Goal: Transaction & Acquisition: Register for event/course

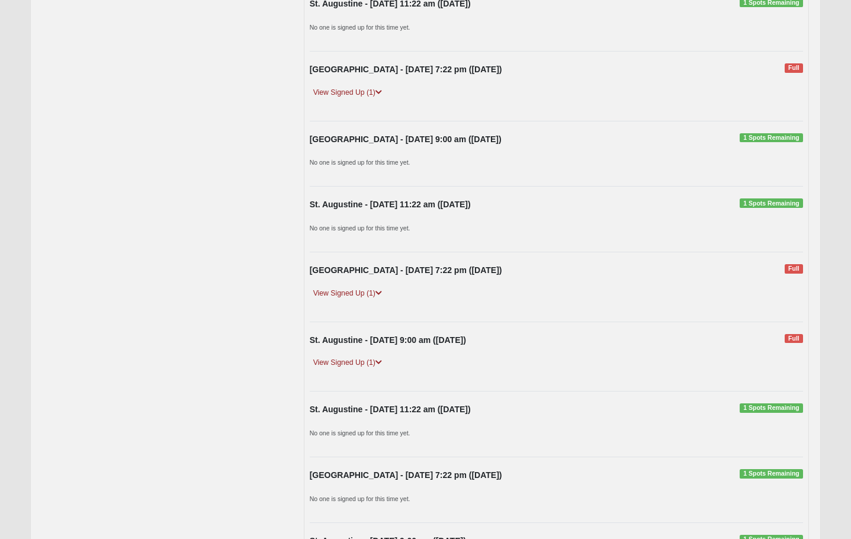
scroll to position [355, 0]
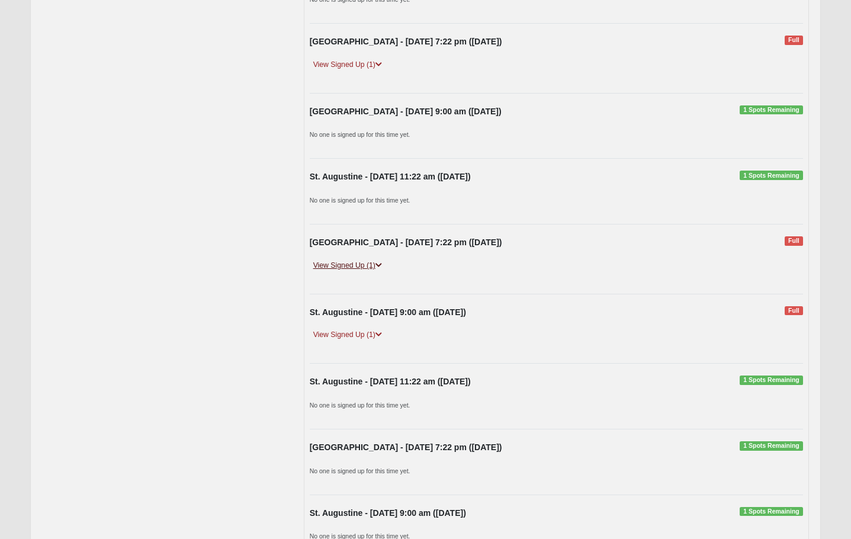
click at [377, 262] on icon at bounding box center [378, 265] width 7 height 7
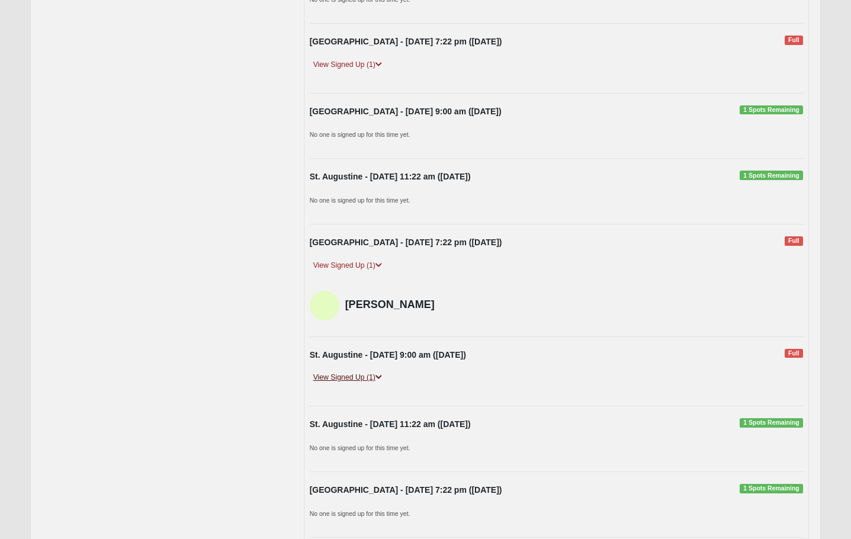
click at [381, 377] on icon at bounding box center [378, 377] width 7 height 7
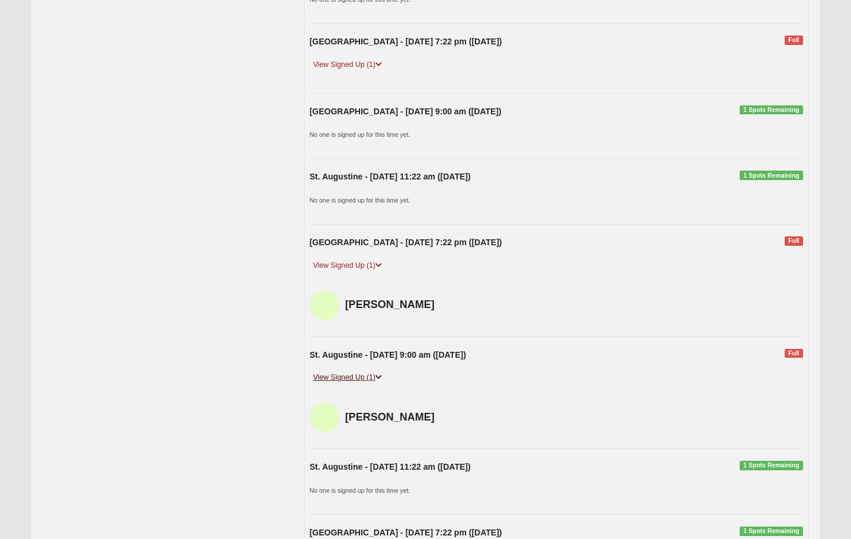
click at [363, 377] on link "View Signed Up (1)" at bounding box center [348, 377] width 76 height 12
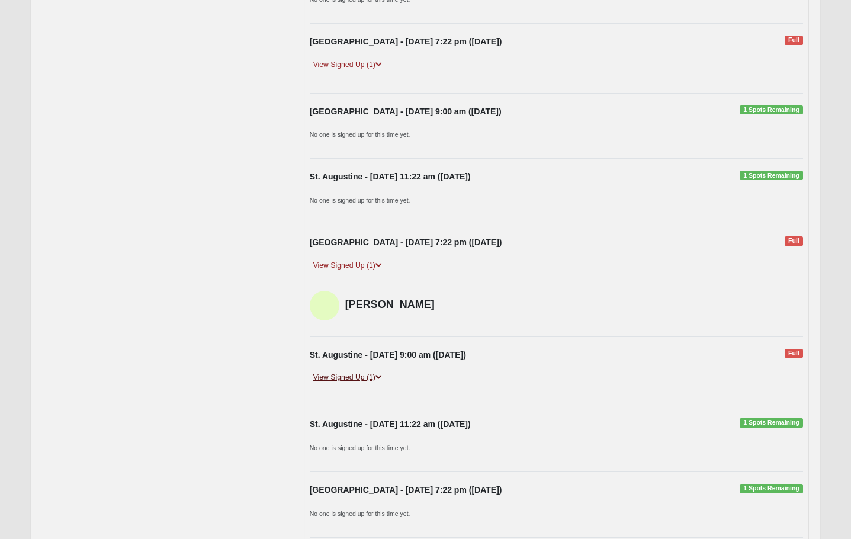
click at [363, 377] on link "View Signed Up (1)" at bounding box center [348, 377] width 76 height 12
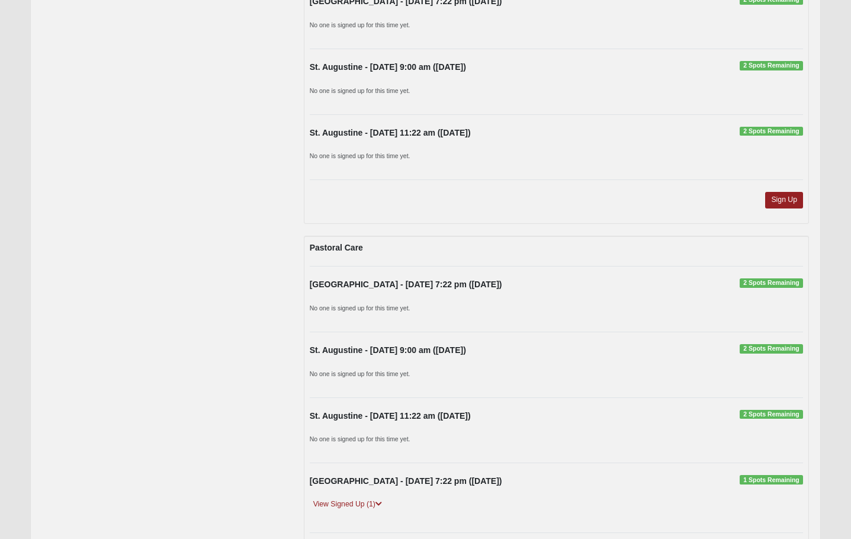
scroll to position [2902, 0]
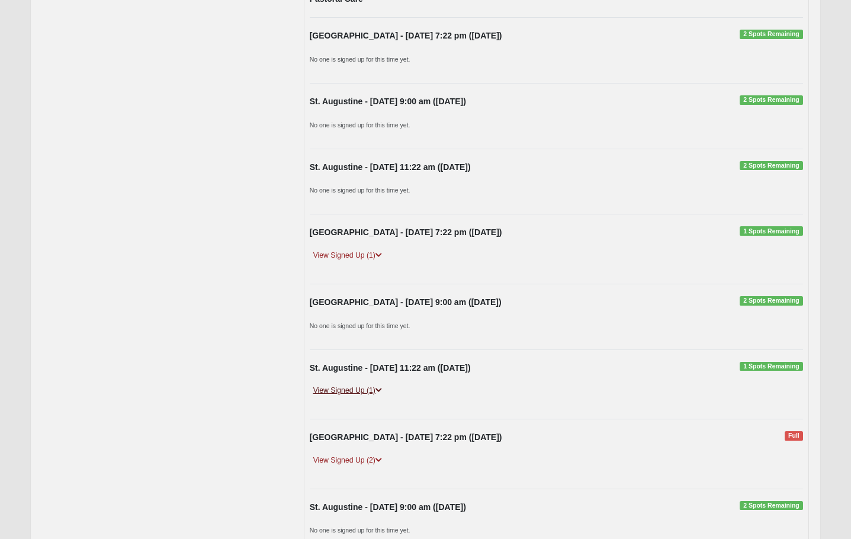
click at [376, 386] on link "View Signed Up (1)" at bounding box center [348, 390] width 76 height 12
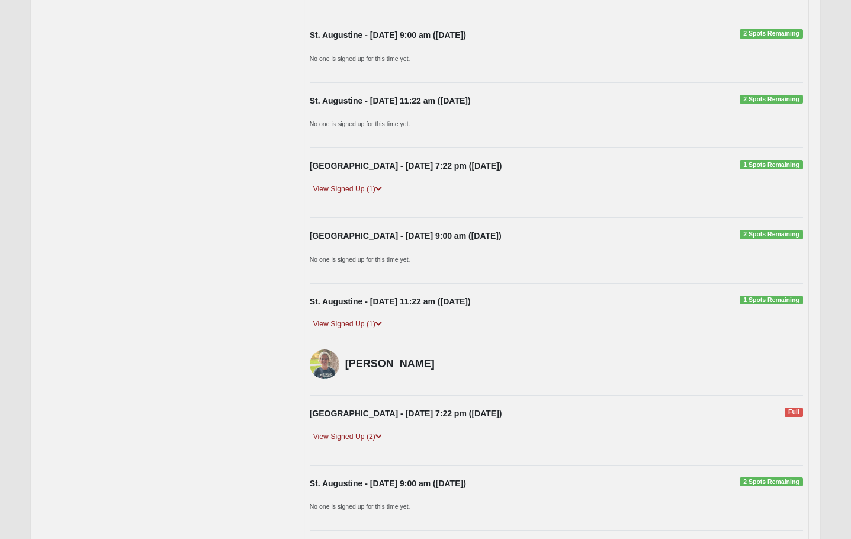
scroll to position [3020, 0]
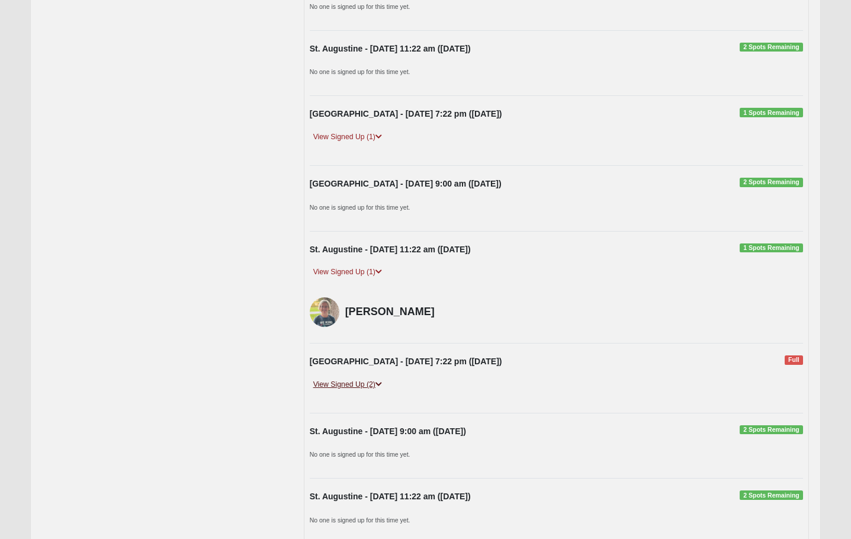
click at [352, 386] on link "View Signed Up (2)" at bounding box center [348, 384] width 76 height 12
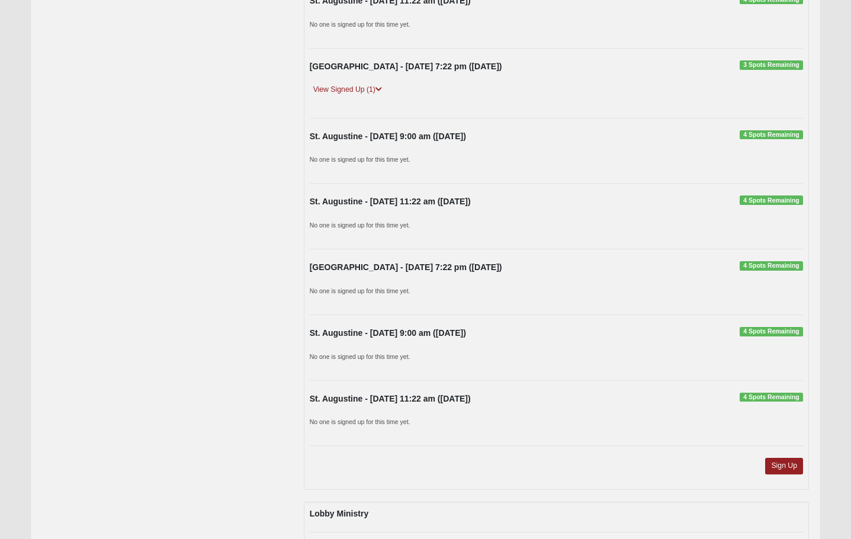
scroll to position [1481, 0]
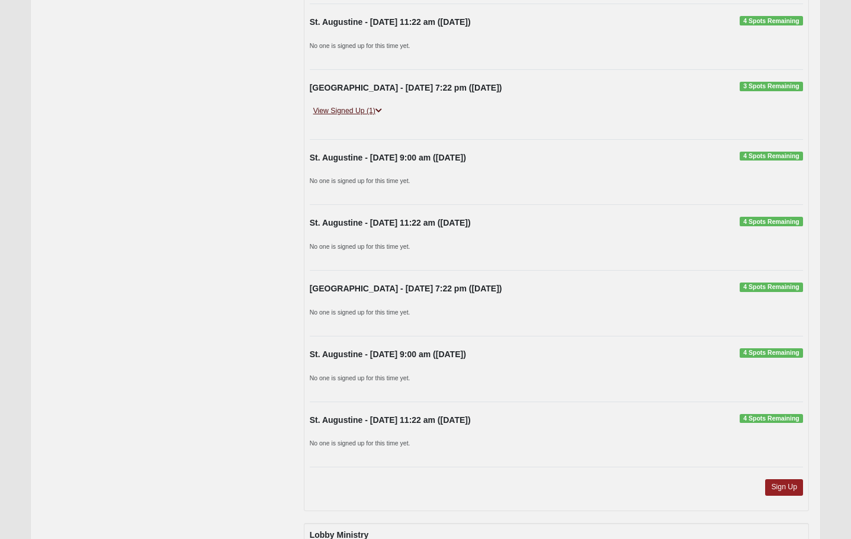
click at [362, 113] on link "View Signed Up (1)" at bounding box center [348, 111] width 76 height 12
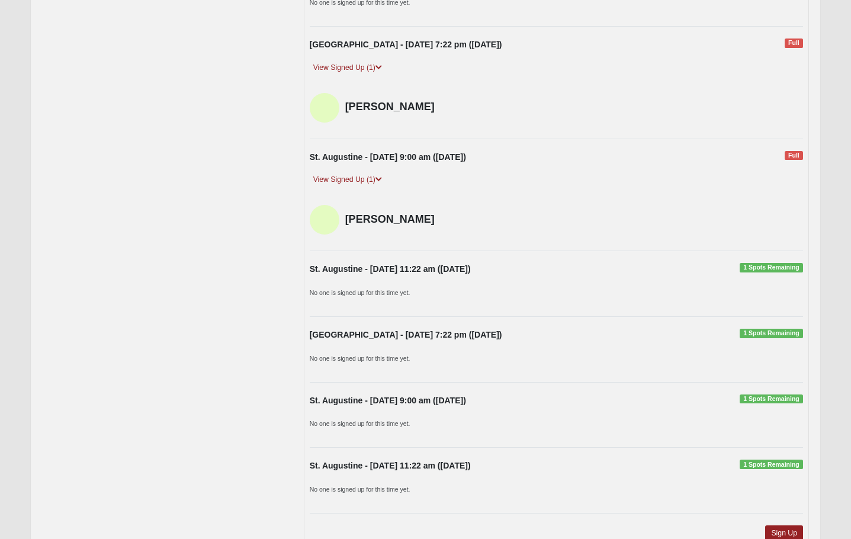
scroll to position [533, 0]
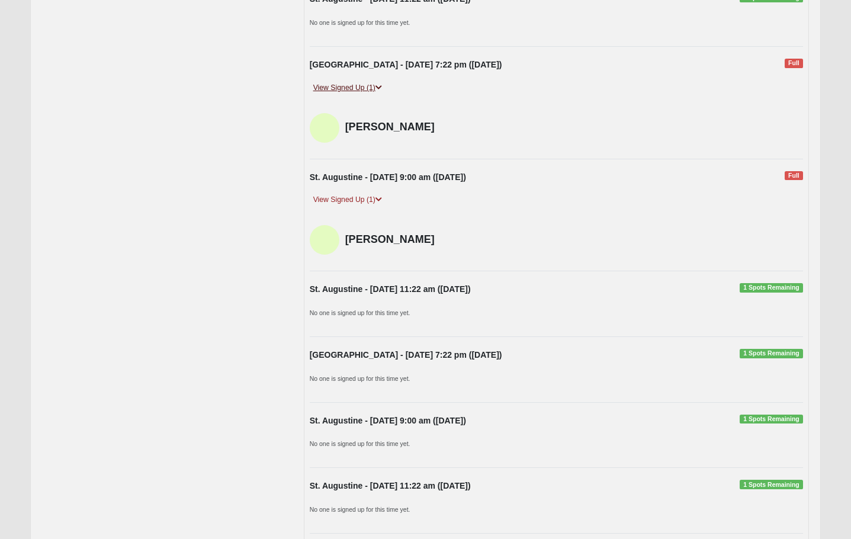
click at [363, 92] on link "View Signed Up (1)" at bounding box center [348, 88] width 76 height 12
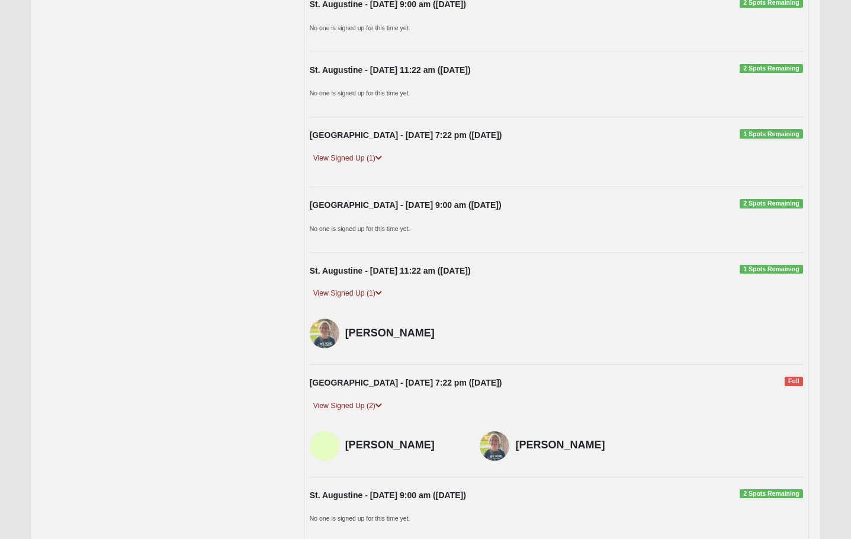
scroll to position [3020, 0]
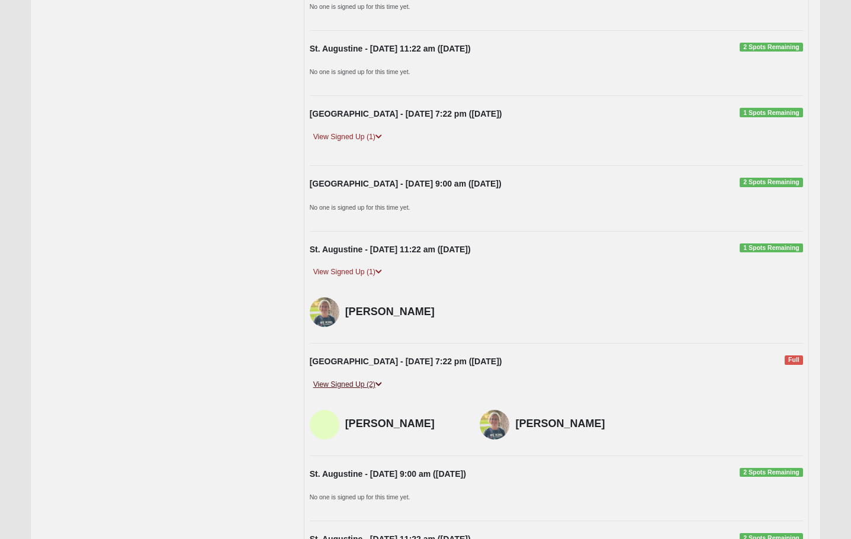
click at [362, 386] on link "View Signed Up (2)" at bounding box center [348, 384] width 76 height 12
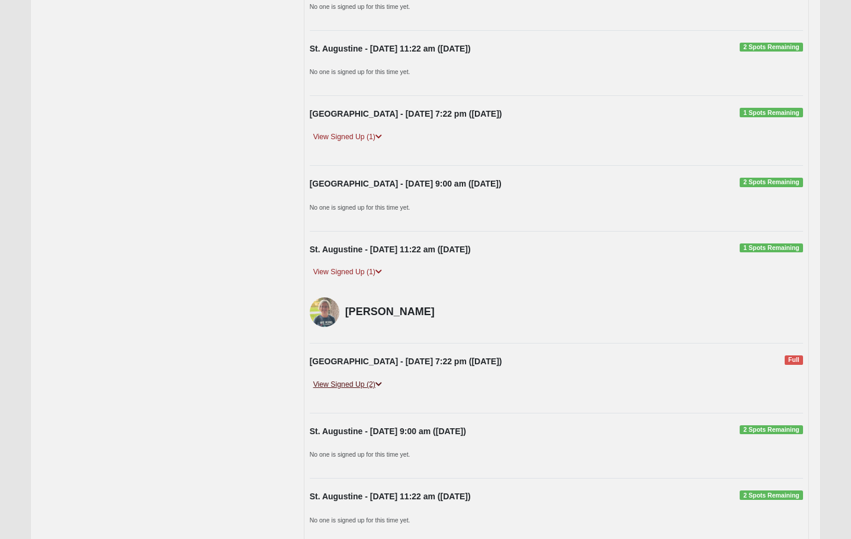
click at [362, 386] on link "View Signed Up (2)" at bounding box center [348, 384] width 76 height 12
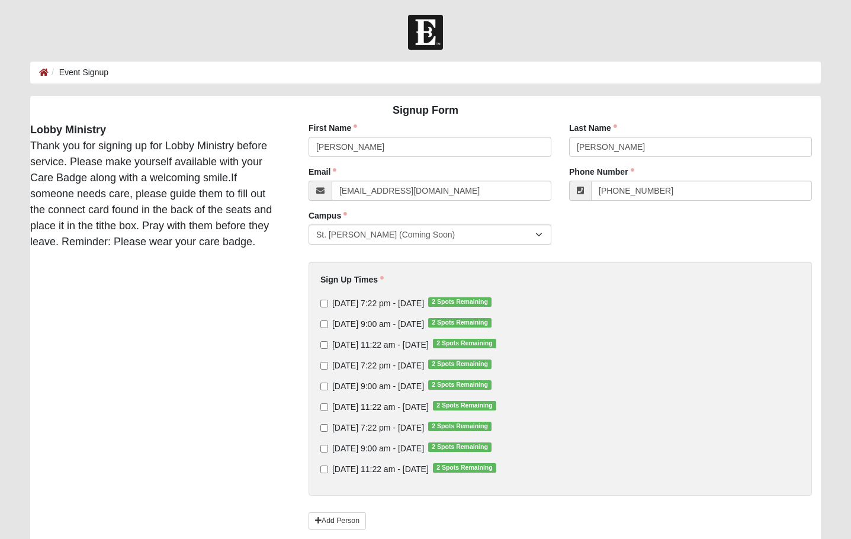
click at [157, 389] on div "Signup Form Lobby Ministry Thank you for signing up for Lobby Ministry before s…" at bounding box center [425, 334] width 808 height 476
click at [39, 75] on icon at bounding box center [43, 72] width 9 height 8
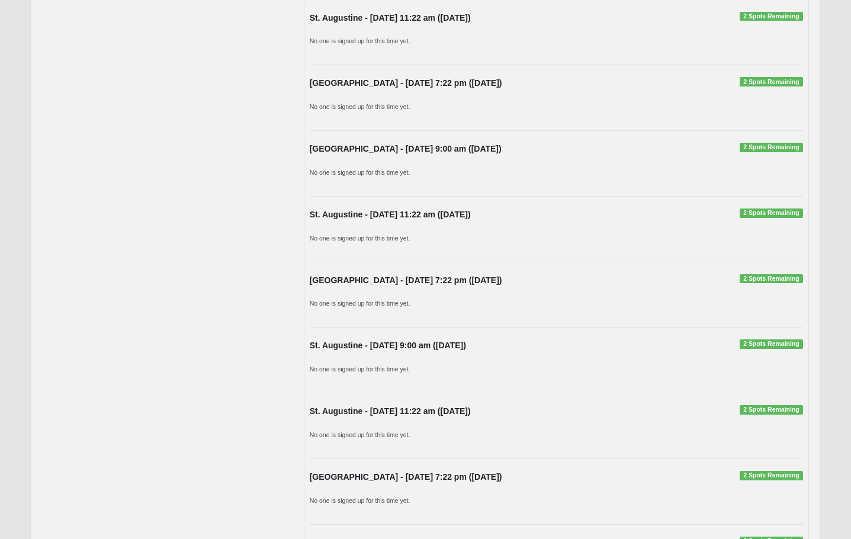
scroll to position [2936, 0]
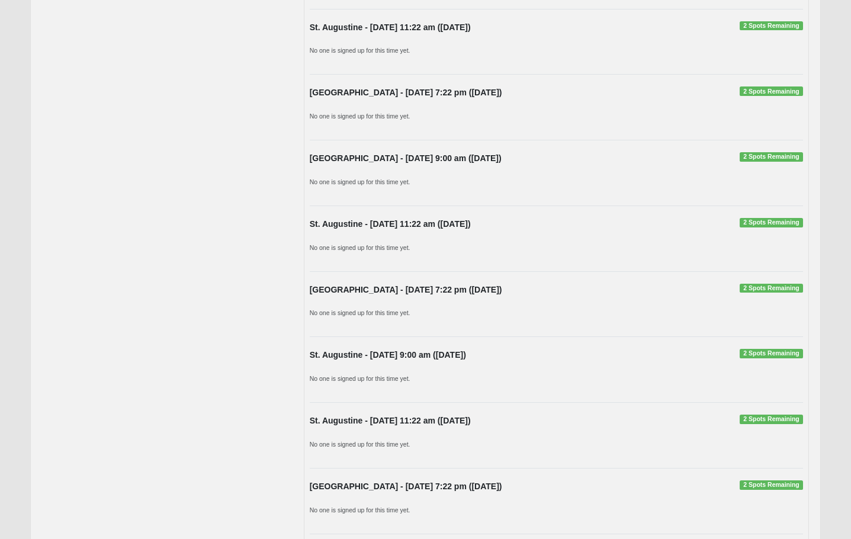
click at [752, 285] on span "2 Spots Remaining" at bounding box center [771, 288] width 63 height 9
click at [770, 291] on span "2 Spots Remaining" at bounding box center [771, 288] width 63 height 9
click at [770, 285] on span "2 Spots Remaining" at bounding box center [771, 288] width 63 height 9
click at [386, 290] on strong "St. Augustine - Thursday 7:22 pm (10/30/2025)" at bounding box center [406, 289] width 192 height 9
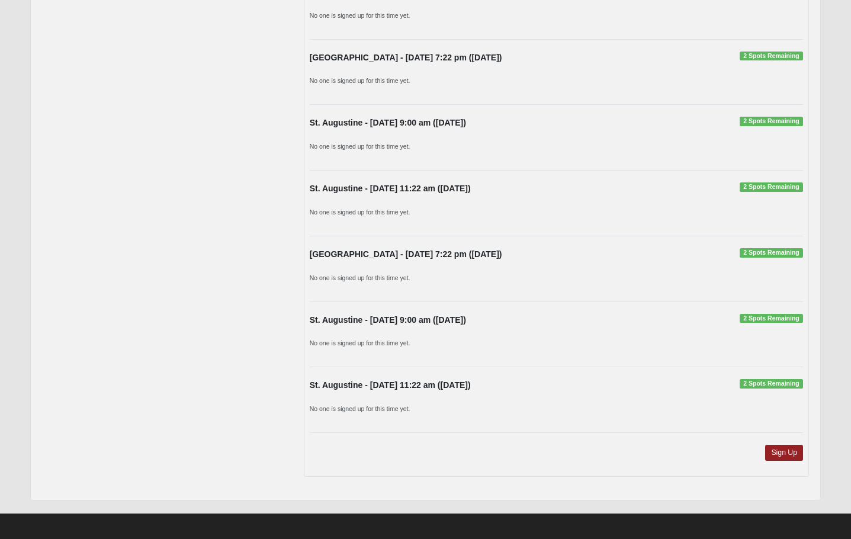
scroll to position [3173, 0]
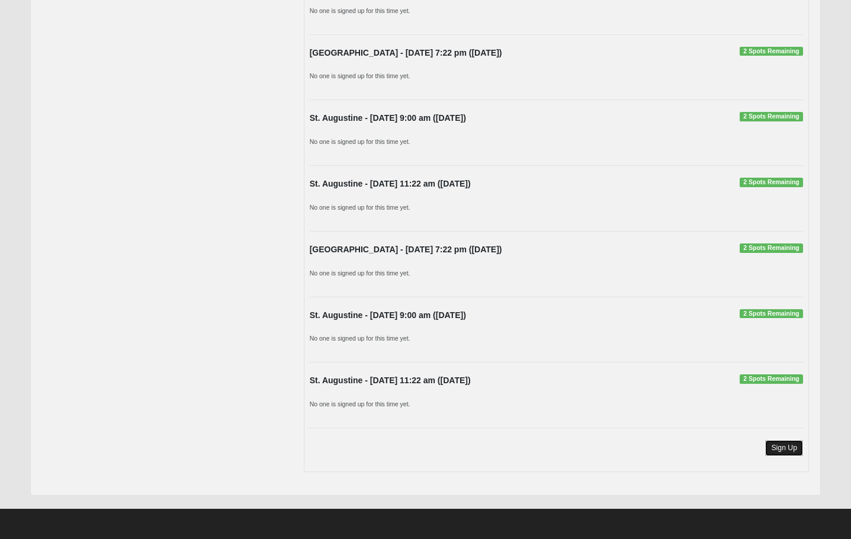
click at [784, 450] on link "Sign Up" at bounding box center [784, 448] width 38 height 16
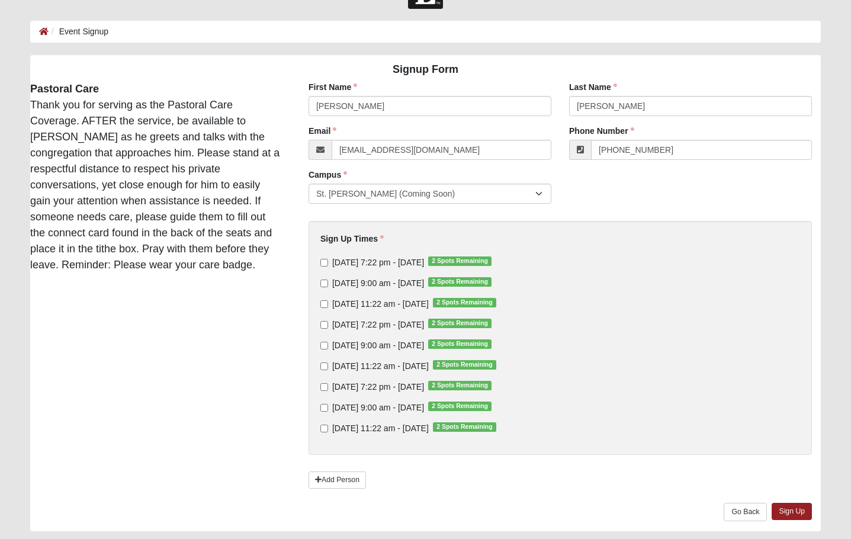
scroll to position [59, 0]
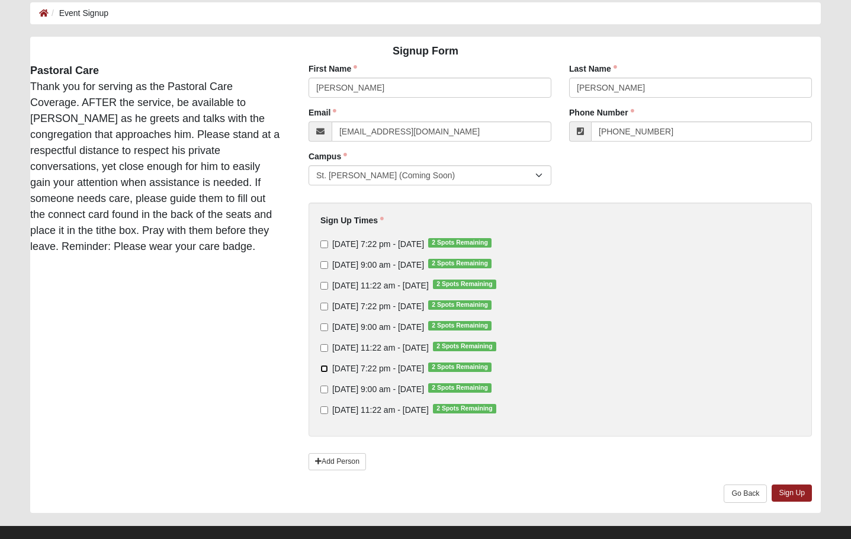
click at [322, 370] on input "[DATE] 7:22 pm - [DATE] 2 Spots Remaining" at bounding box center [324, 369] width 8 height 8
checkbox input "true"
click at [349, 468] on link "Add Person" at bounding box center [337, 461] width 57 height 17
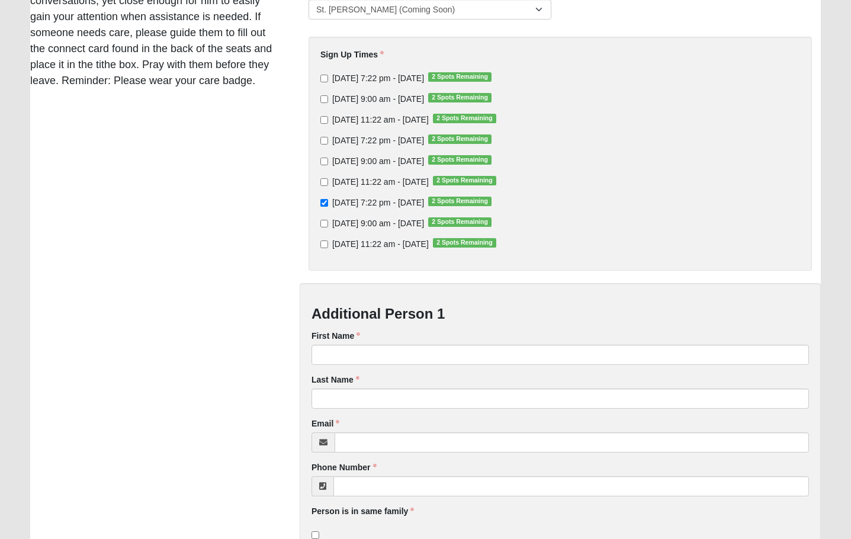
scroll to position [237, 0]
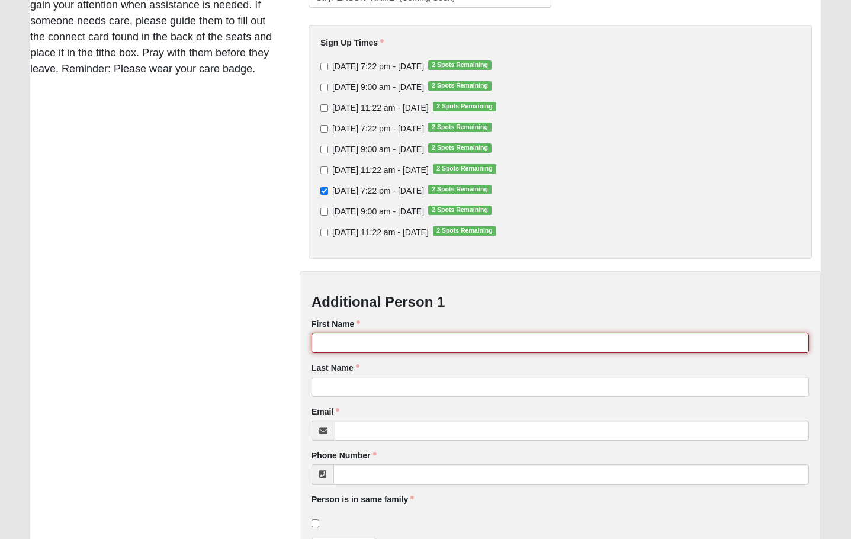
click at [370, 341] on input "First Name" at bounding box center [560, 343] width 497 height 20
type input "Jill"
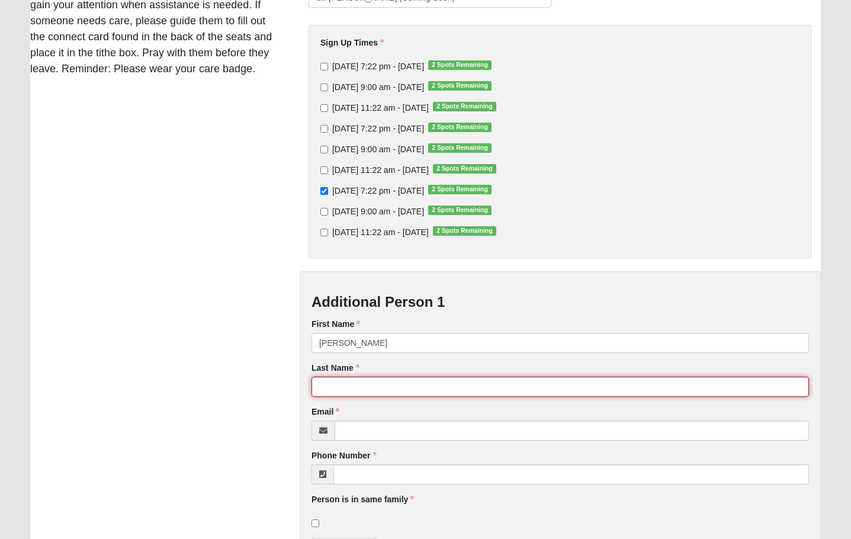
click at [391, 381] on input "Last Name" at bounding box center [560, 387] width 497 height 20
type input "Scales"
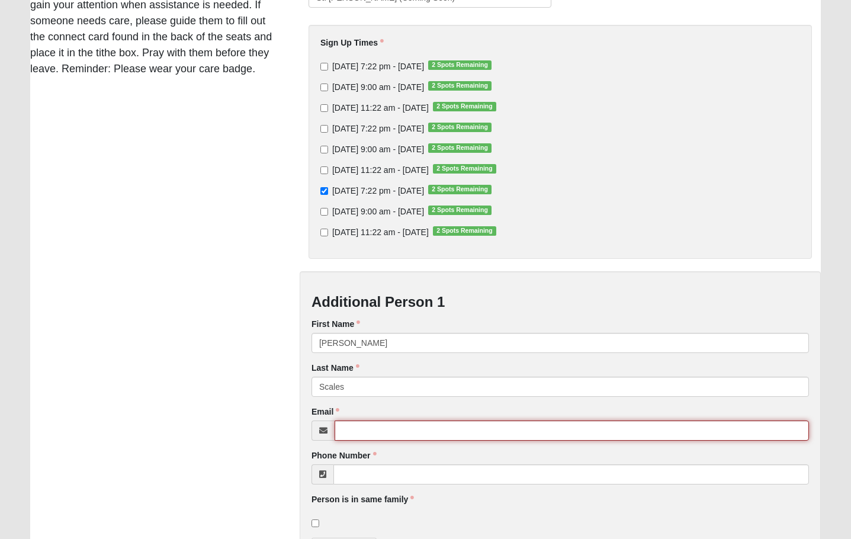
click at [377, 428] on input "Email" at bounding box center [572, 430] width 474 height 20
paste input ""scales86@gmail.com" <scales86@gmail.com>"
drag, startPoint x: 434, startPoint y: 428, endPoint x: 281, endPoint y: 449, distance: 154.3
click at [281, 449] on div "Signup Form Pastoral Care Thank you for serving as the Pastoral Care Coverage. …" at bounding box center [425, 256] width 808 height 794
click at [426, 432] on input "scales86@gmail.com>" at bounding box center [572, 430] width 474 height 20
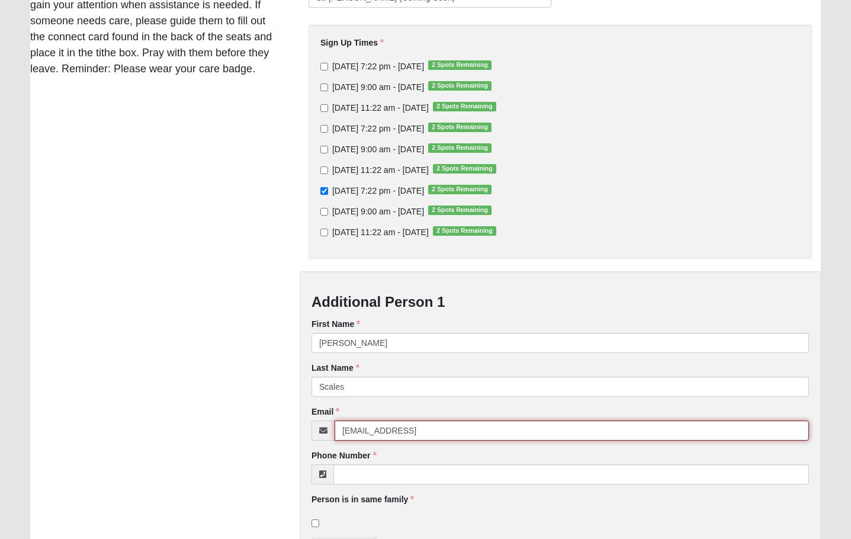
drag, startPoint x: 422, startPoint y: 431, endPoint x: 497, endPoint y: 432, distance: 75.8
click at [497, 432] on input "scales86@gmail.com9048146364" at bounding box center [572, 430] width 474 height 20
type input "scales86@gmail.com9048146364"
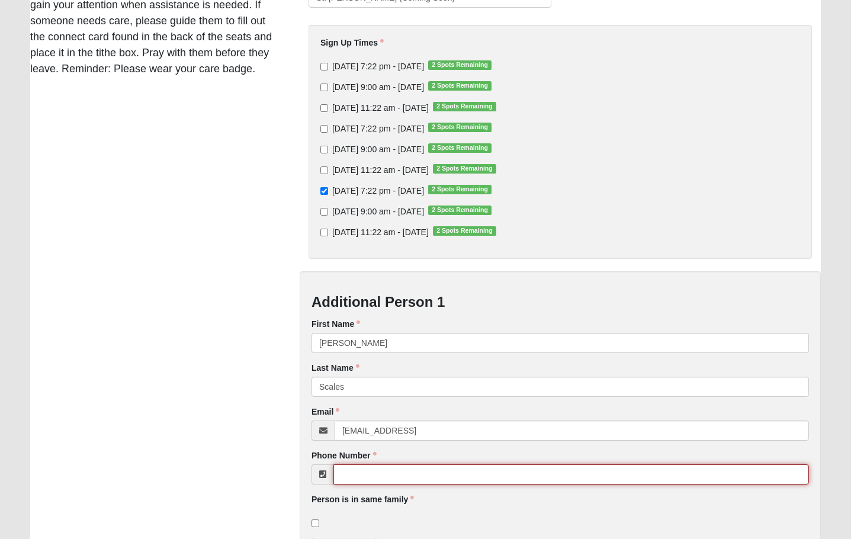
click at [361, 481] on input "Phone Number" at bounding box center [571, 474] width 476 height 20
paste input "9048146364"
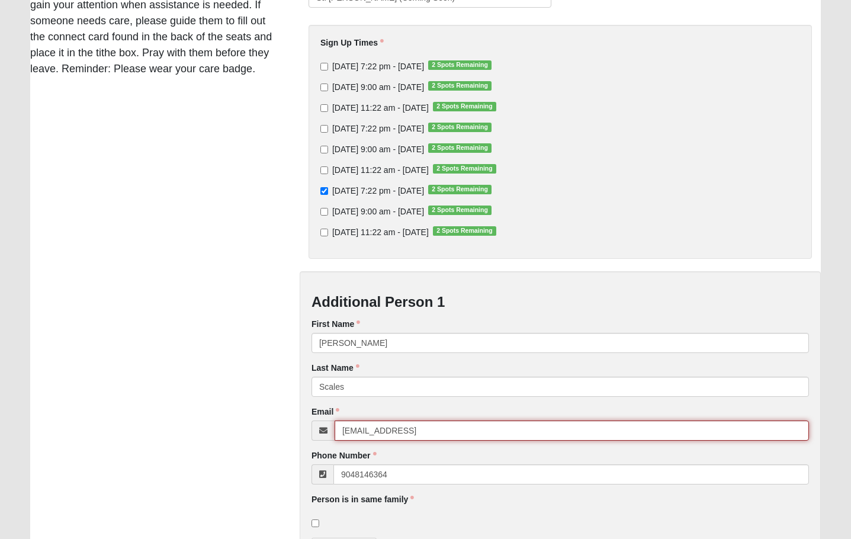
type input "(904) 814-6364"
click at [494, 439] on input "scales86@gmail.com9048146364" at bounding box center [572, 430] width 474 height 20
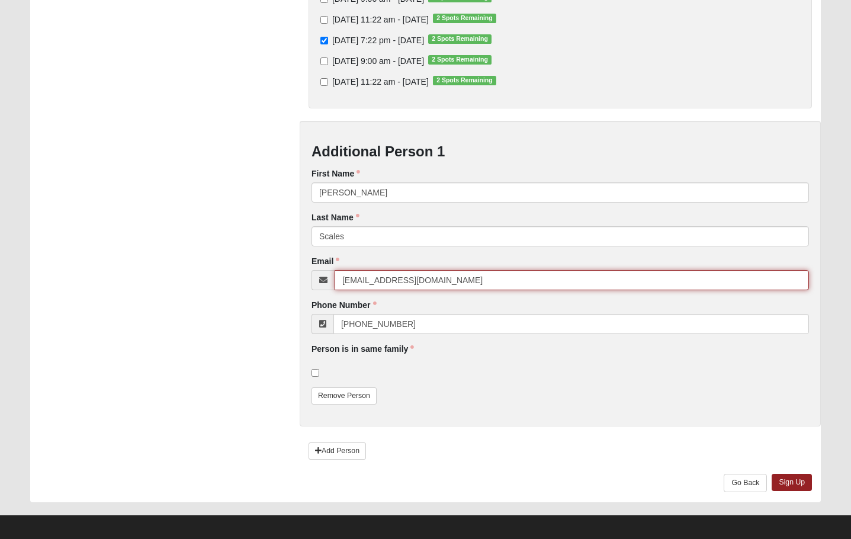
scroll to position [394, 0]
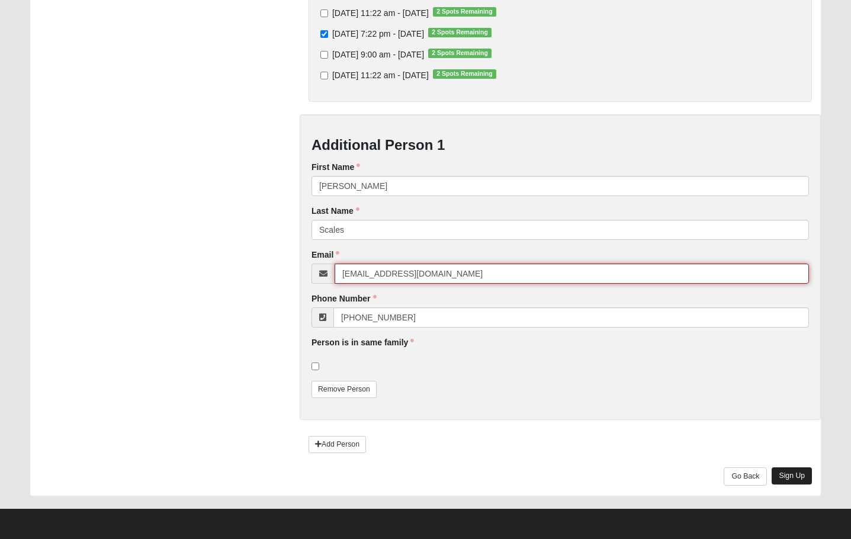
type input "scales86@gmail.com"
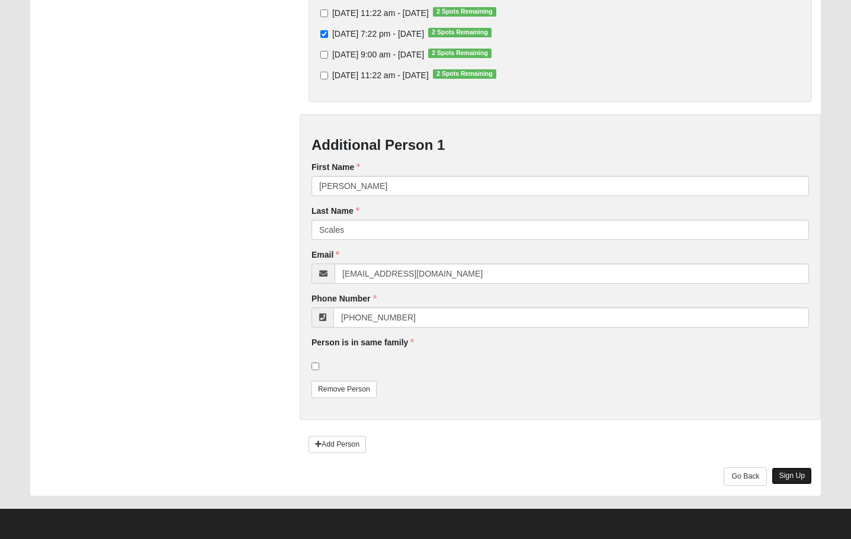
click at [787, 484] on link "Sign Up" at bounding box center [792, 475] width 40 height 17
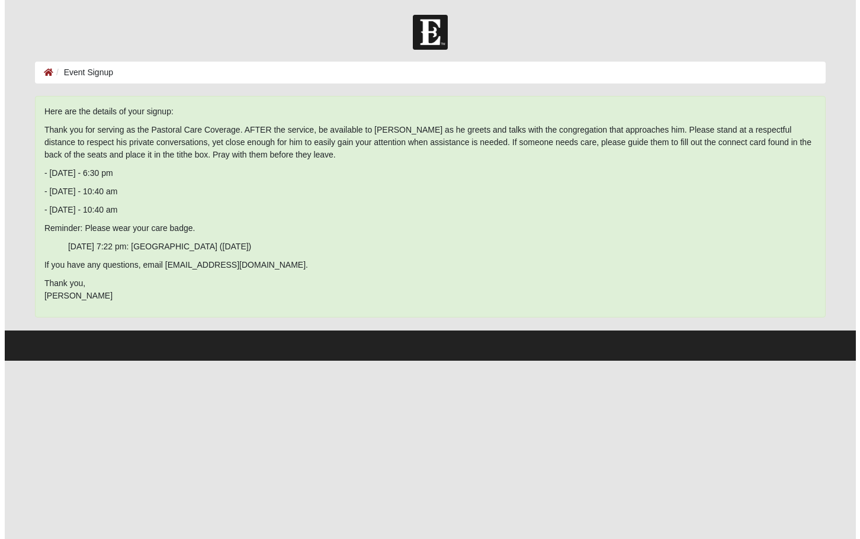
scroll to position [0, 0]
